Goal: Transaction & Acquisition: Book appointment/travel/reservation

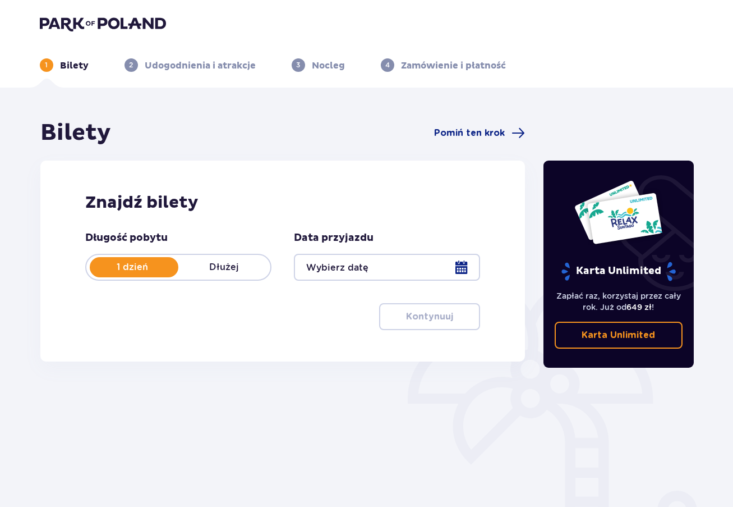
click at [361, 268] on div at bounding box center [387, 267] width 186 height 27
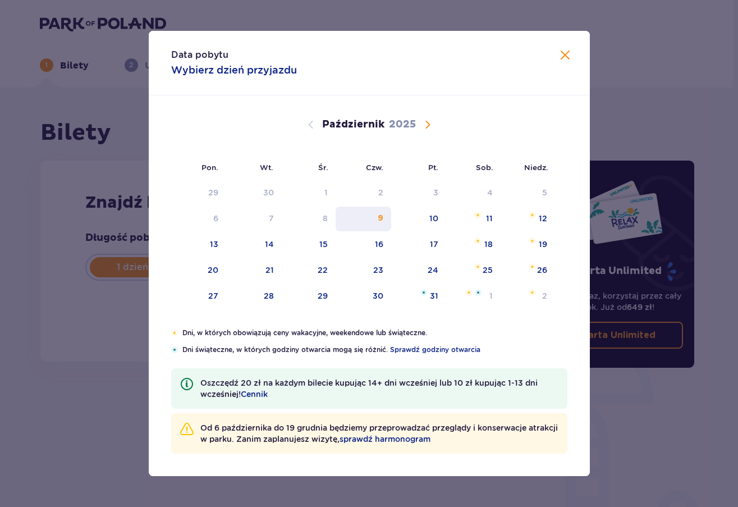
click at [377, 219] on div "9" at bounding box center [364, 218] width 56 height 25
type input "[DATE]"
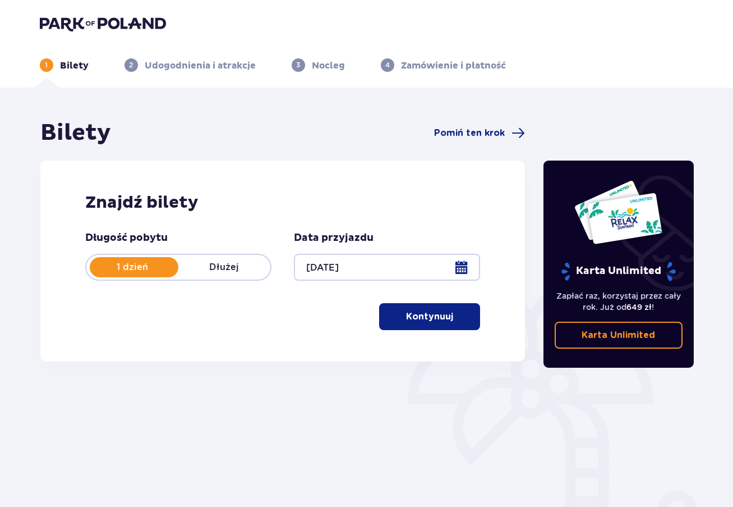
click at [433, 313] on p "Kontynuuj" at bounding box center [429, 316] width 47 height 12
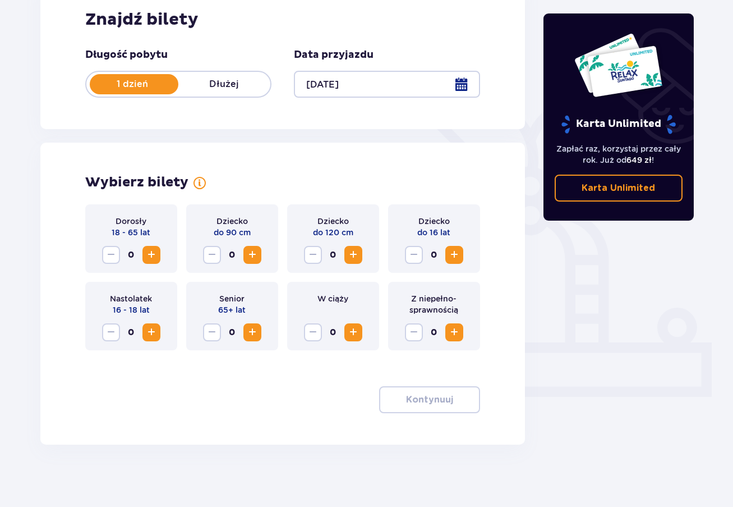
scroll to position [188, 0]
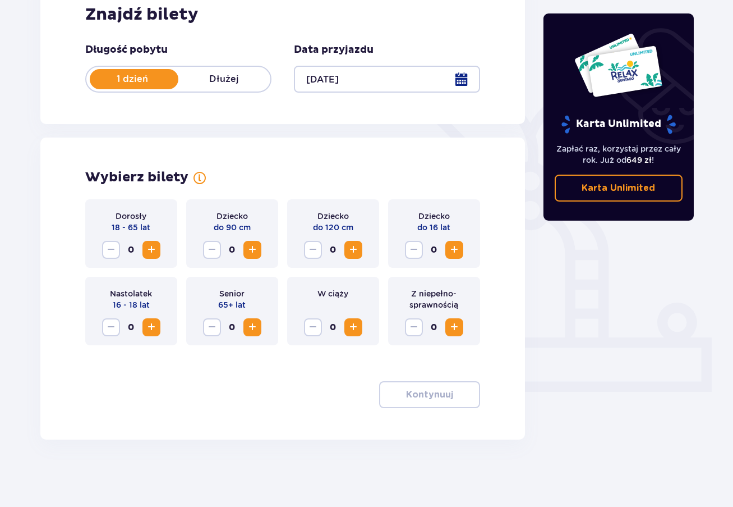
click at [457, 254] on span "Zwiększ" at bounding box center [454, 249] width 13 height 13
click at [354, 250] on span "Zwiększ" at bounding box center [353, 249] width 13 height 13
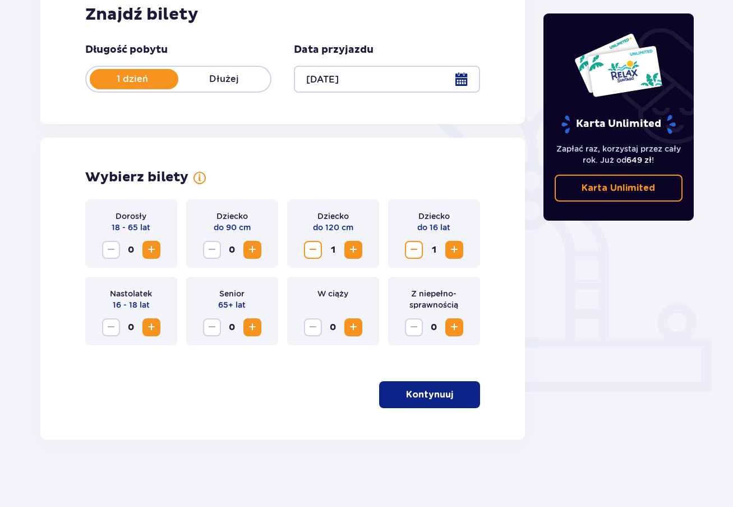
click at [154, 250] on span "Zwiększ" at bounding box center [151, 249] width 13 height 13
click at [448, 249] on span "Zwiększ" at bounding box center [454, 249] width 13 height 13
click at [426, 394] on p "Kontynuuj" at bounding box center [429, 394] width 47 height 12
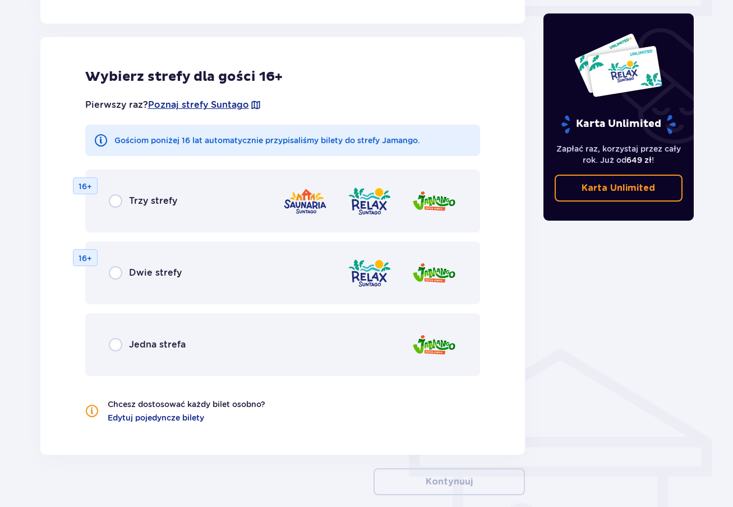
scroll to position [573, 0]
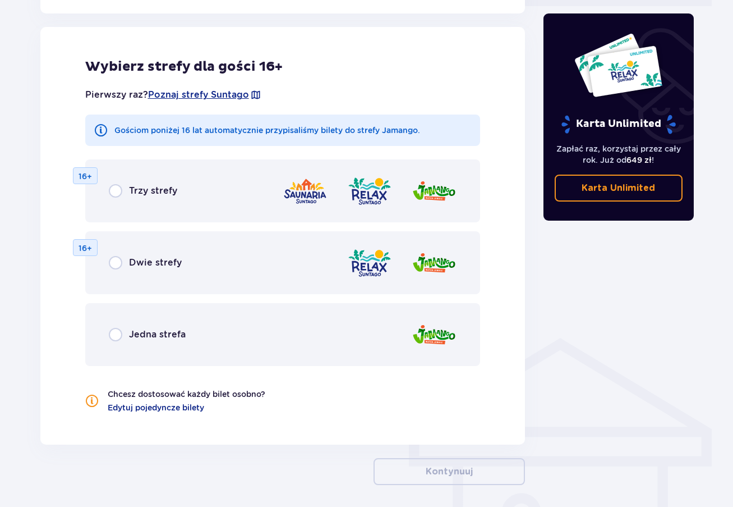
click at [138, 330] on span "Jedna strefa" at bounding box center [157, 334] width 57 height 12
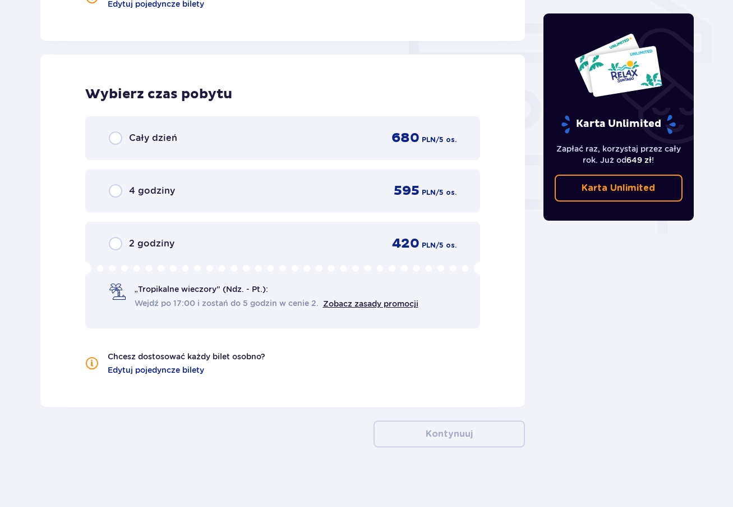
scroll to position [985, 0]
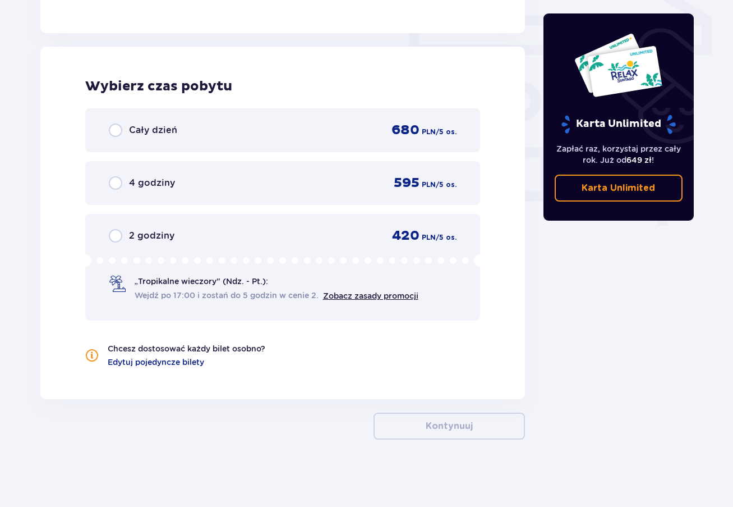
click at [122, 127] on div "Cały dzień" at bounding box center [143, 129] width 68 height 13
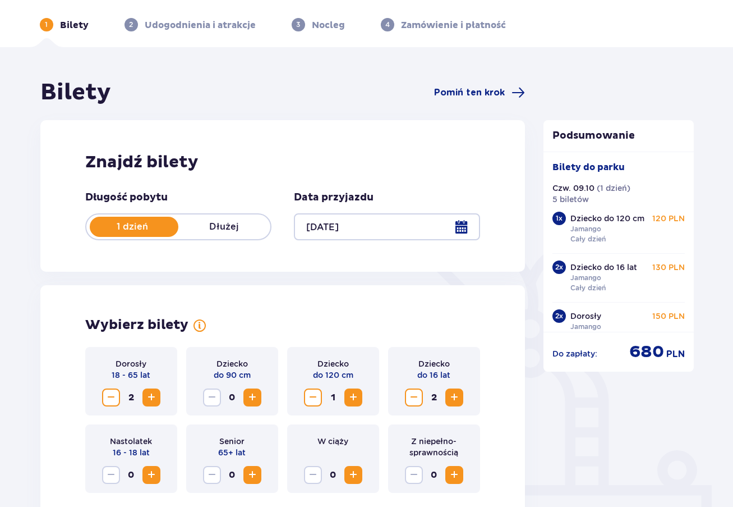
scroll to position [0, 0]
